Goal: Task Accomplishment & Management: Manage account settings

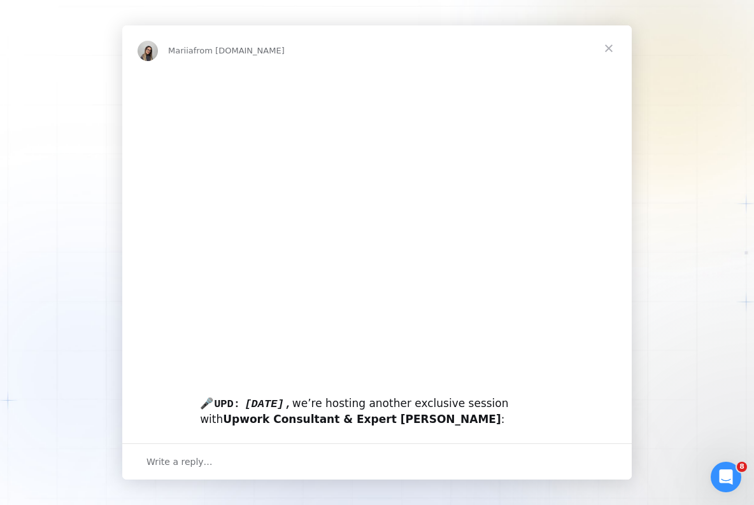
click at [206, 318] on img "Intercom messenger" at bounding box center [376, 216] width 509 height 288
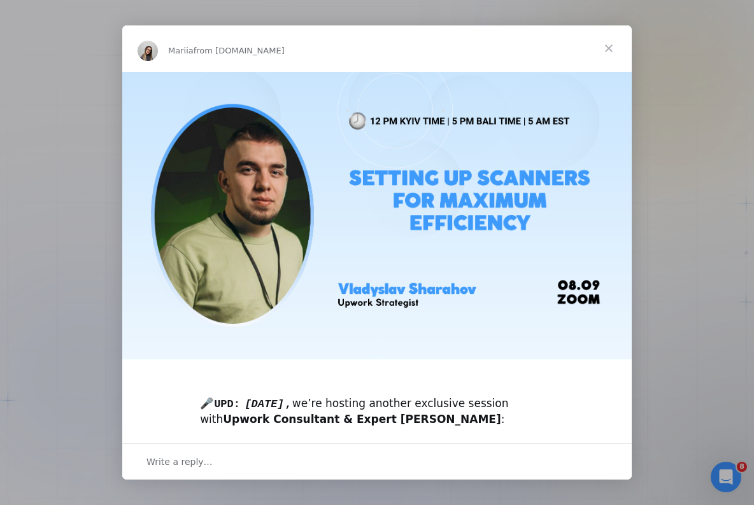
click at [610, 46] on span "Close" at bounding box center [609, 48] width 46 height 46
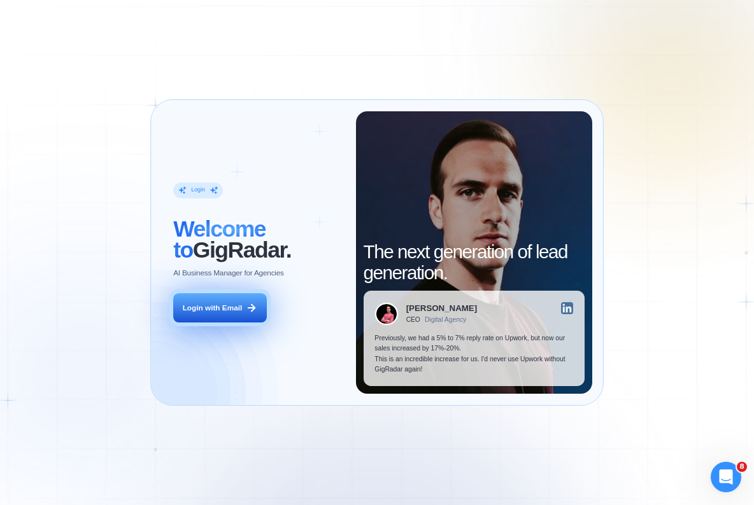
click at [231, 301] on button "Login with Email" at bounding box center [220, 307] width 94 height 29
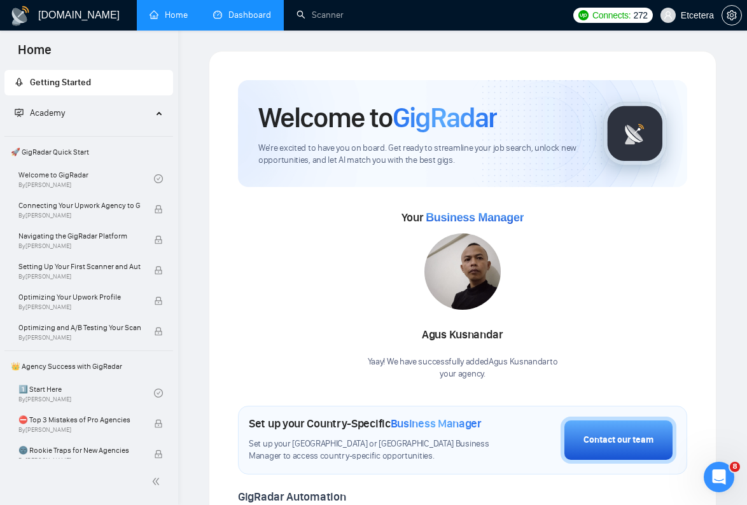
click at [255, 10] on link "Dashboard" at bounding box center [242, 15] width 58 height 11
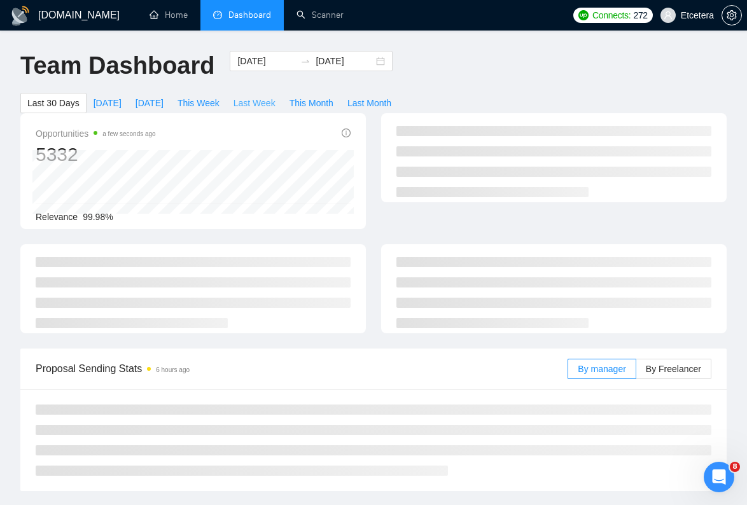
click at [255, 105] on span "Last Week" at bounding box center [255, 103] width 42 height 14
type input "2025-09-01"
type input "2025-09-07"
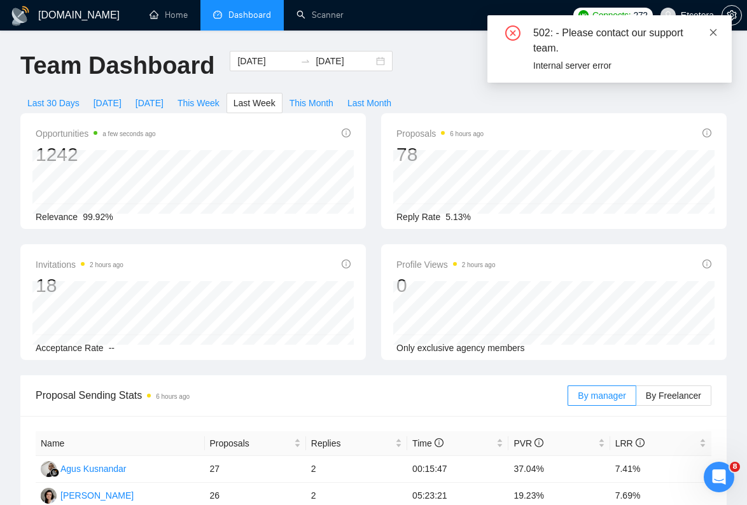
click at [715, 30] on icon "close" at bounding box center [713, 32] width 7 height 7
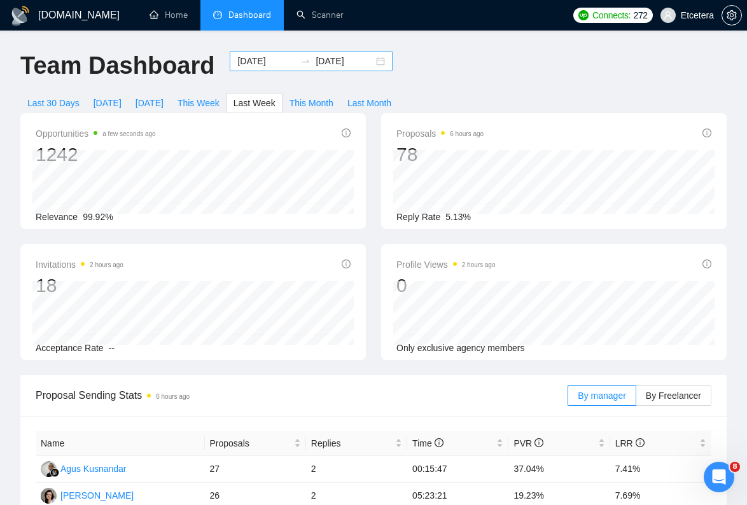
click at [260, 61] on input "2025-09-01" at bounding box center [266, 61] width 58 height 14
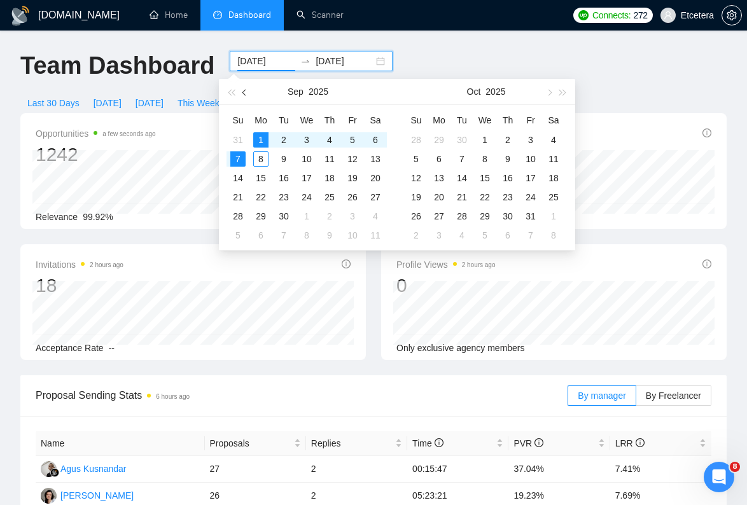
click at [245, 93] on span "button" at bounding box center [245, 92] width 6 height 6
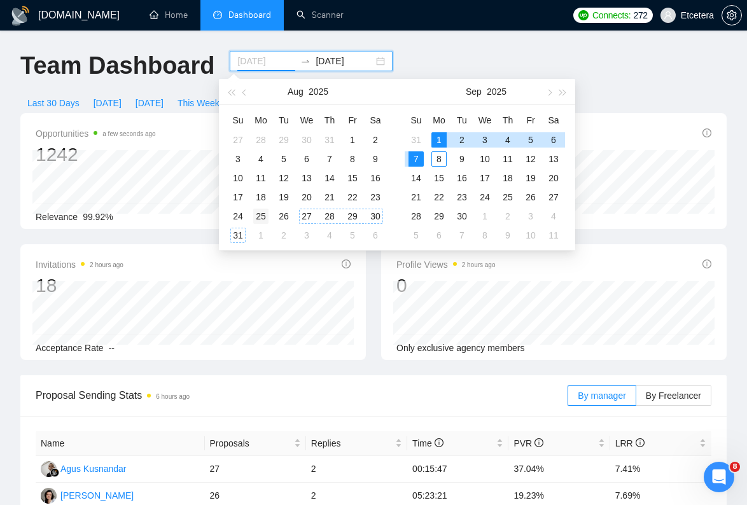
type input "2025-08-25"
click at [259, 215] on div "25" at bounding box center [260, 216] width 15 height 15
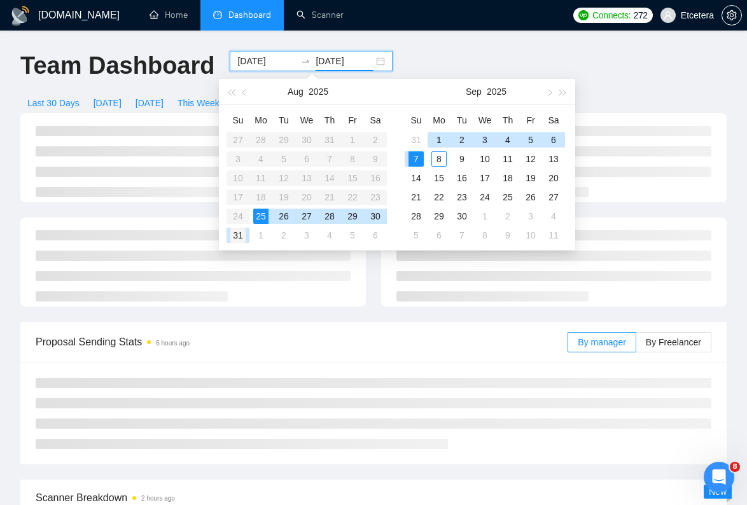
type input "2025-08-31"
click at [237, 233] on div "31" at bounding box center [237, 235] width 15 height 15
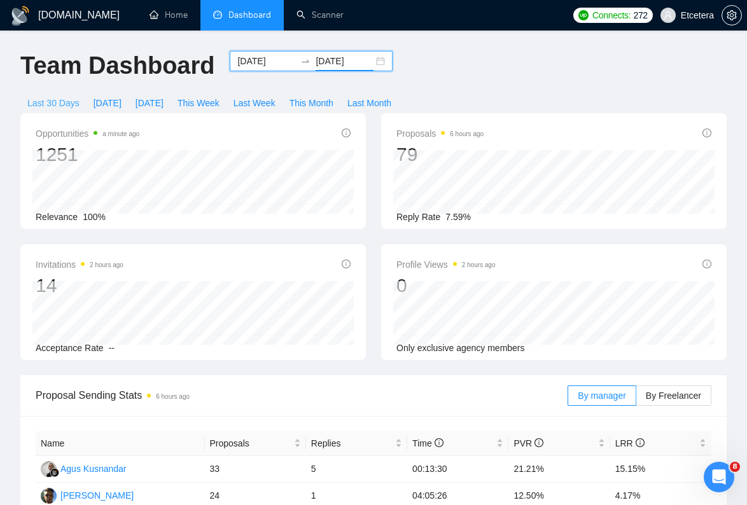
click at [69, 105] on span "Last 30 Days" at bounding box center [53, 103] width 52 height 14
type input "2025-08-09"
type input "2025-09-08"
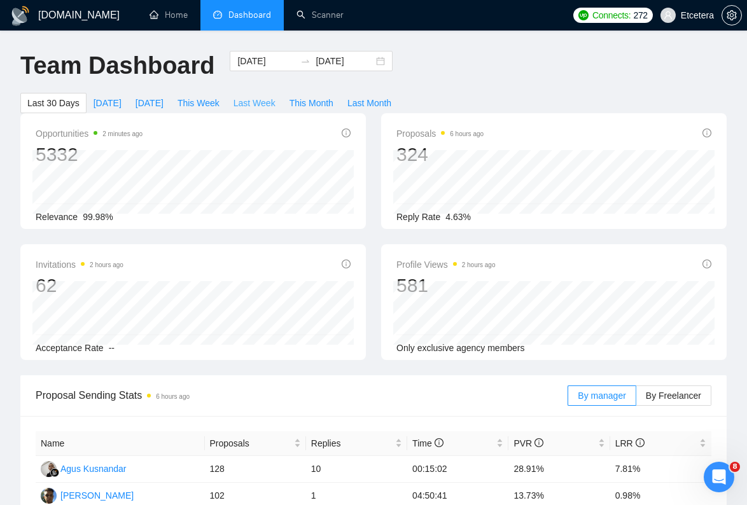
click at [272, 106] on span "Last Week" at bounding box center [255, 103] width 42 height 14
type input "2025-09-01"
type input "2025-09-07"
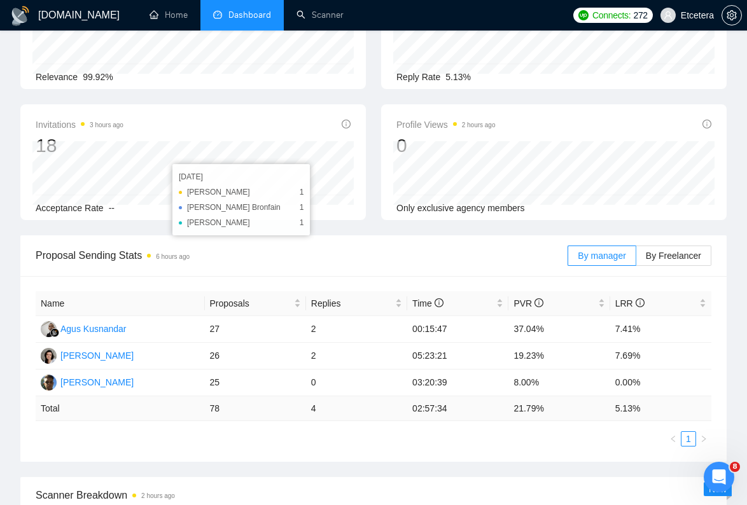
scroll to position [130, 0]
